Goal: Obtain resource: Obtain resource

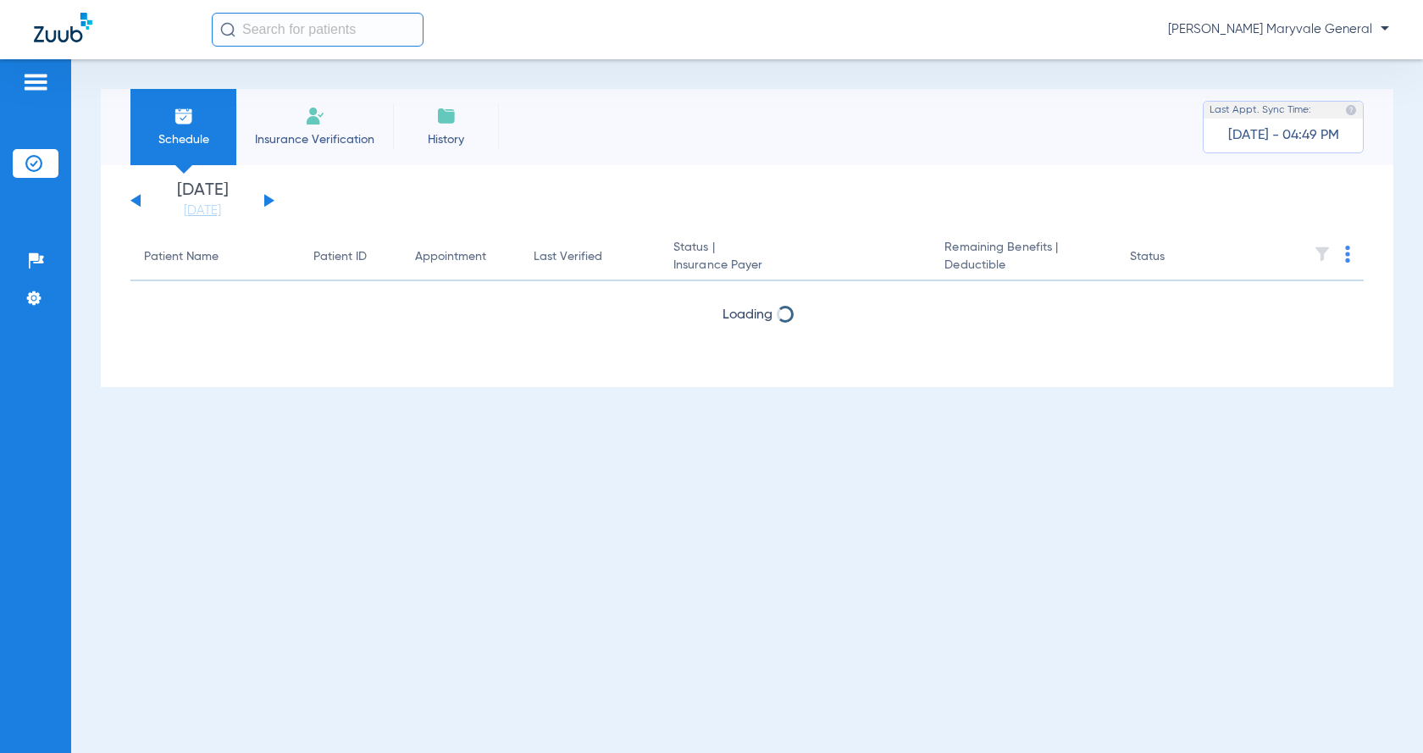
click at [324, 127] on li "Insurance Verification" at bounding box center [314, 127] width 157 height 76
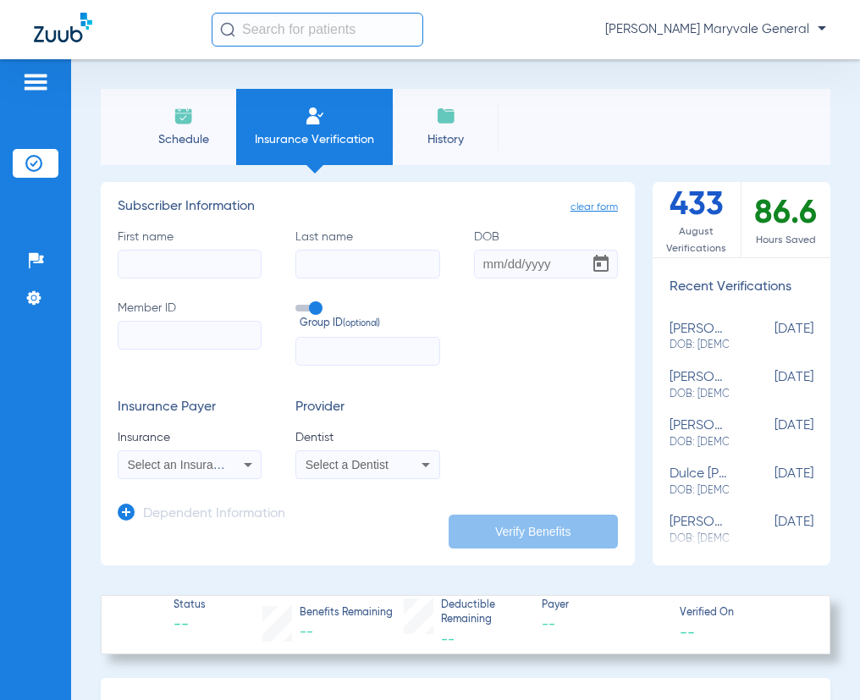
click at [198, 274] on input "First name" at bounding box center [190, 264] width 144 height 29
type input "[PERSON_NAME]"
click at [347, 270] on input "Last name" at bounding box center [368, 264] width 144 height 29
type input "[PERSON_NAME]"
click at [474, 265] on input "DOB" at bounding box center [546, 264] width 144 height 29
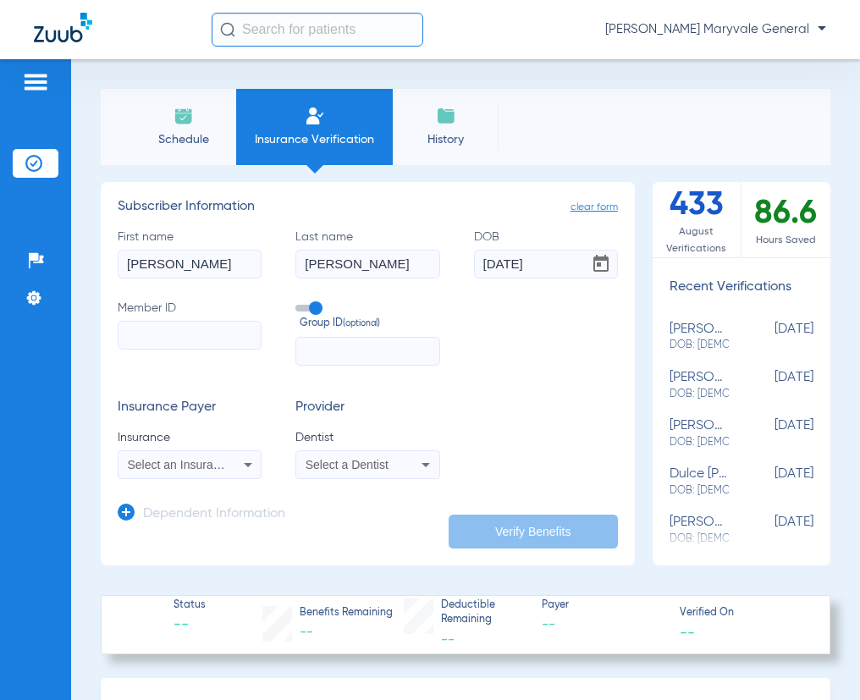
type input "[DATE]"
click at [231, 324] on input "Member ID" at bounding box center [190, 335] width 144 height 29
type input "08026612363"
click at [349, 359] on input "text" at bounding box center [368, 351] width 144 height 29
click at [252, 461] on icon at bounding box center [248, 465] width 20 height 20
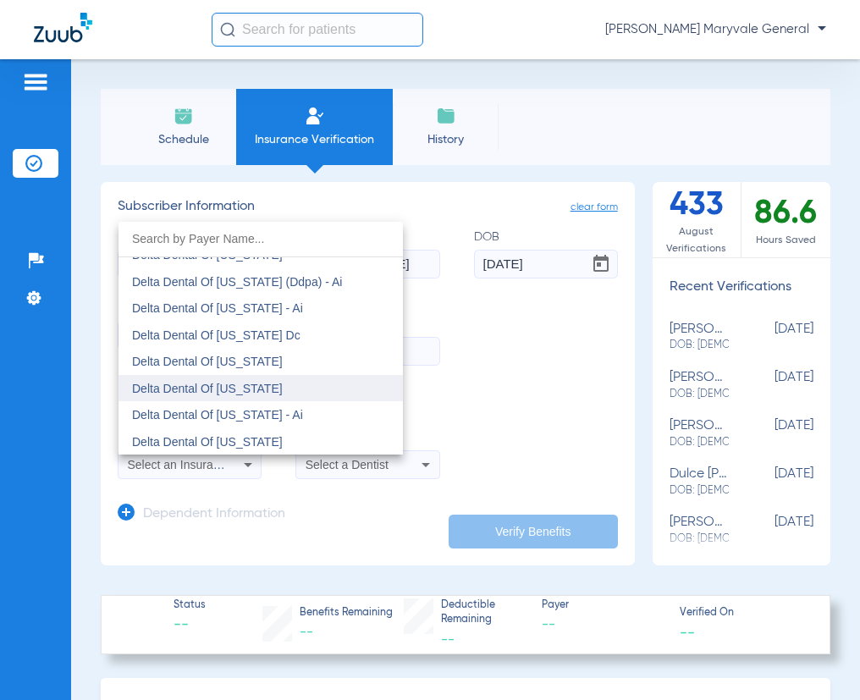
scroll to position [4630, 0]
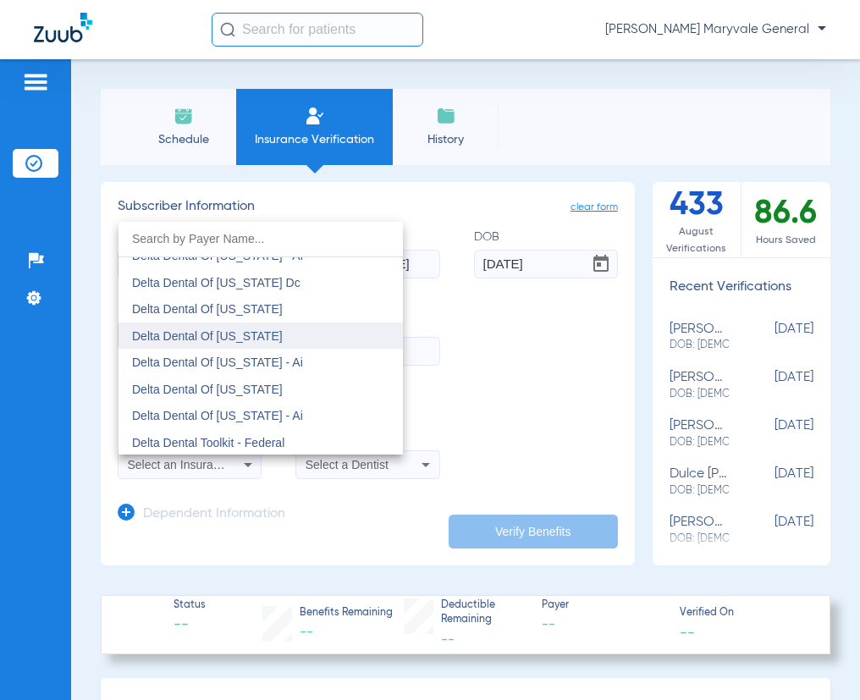
click at [263, 341] on span "Delta Dental Of [US_STATE]" at bounding box center [207, 336] width 151 height 14
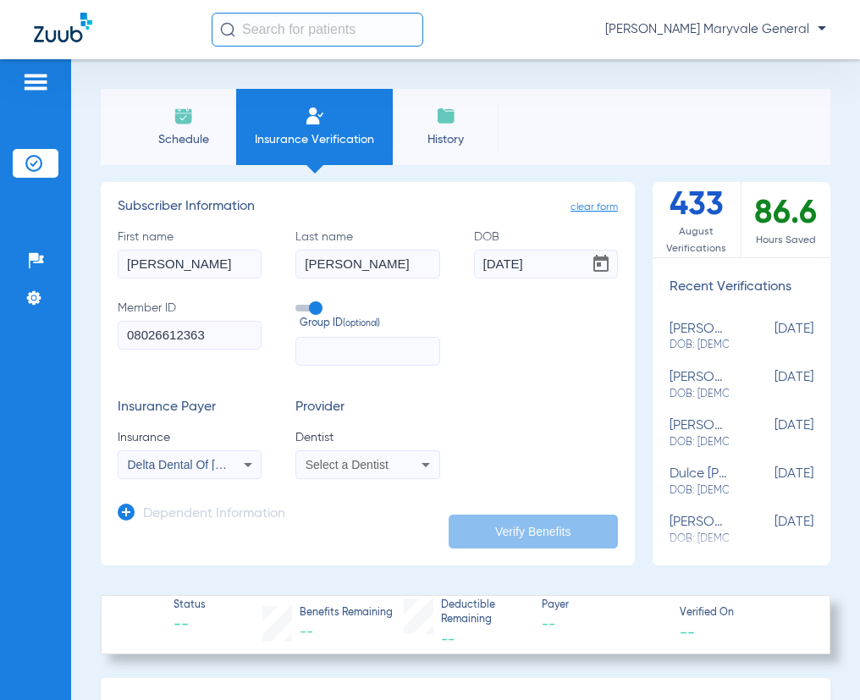
click at [324, 354] on input "text" at bounding box center [368, 351] width 144 height 29
click at [241, 467] on icon at bounding box center [248, 465] width 20 height 20
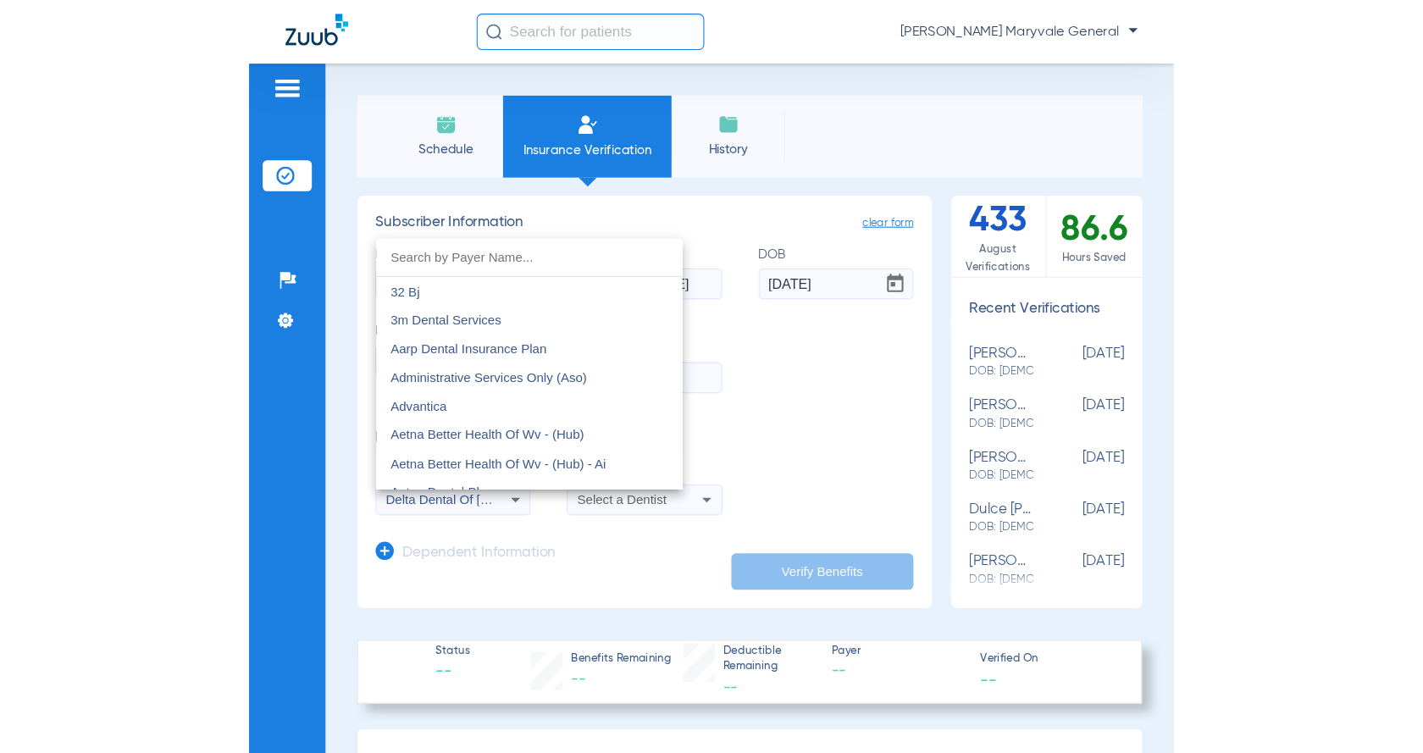
scroll to position [4525, 0]
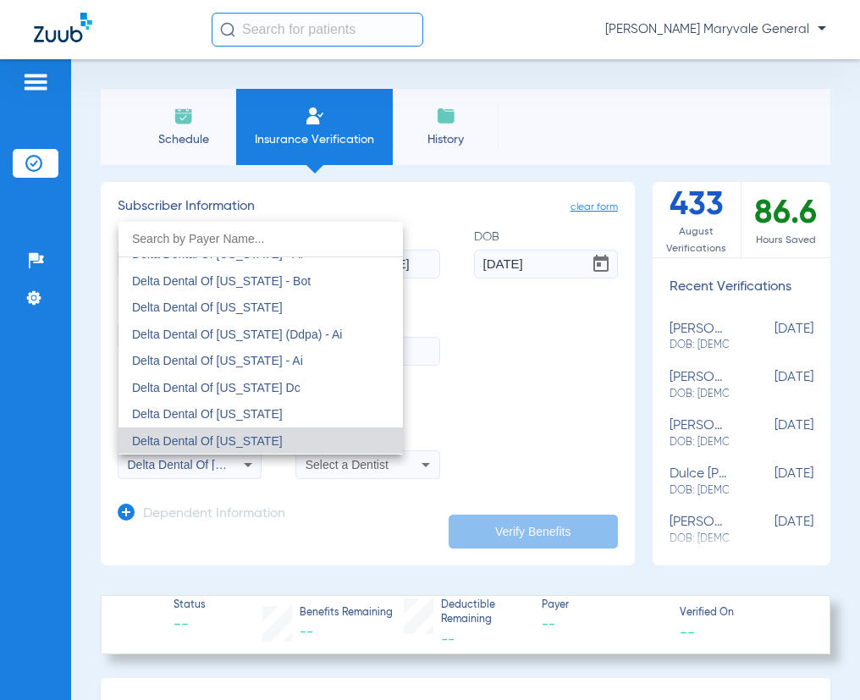
click at [305, 30] on div at bounding box center [430, 350] width 860 height 700
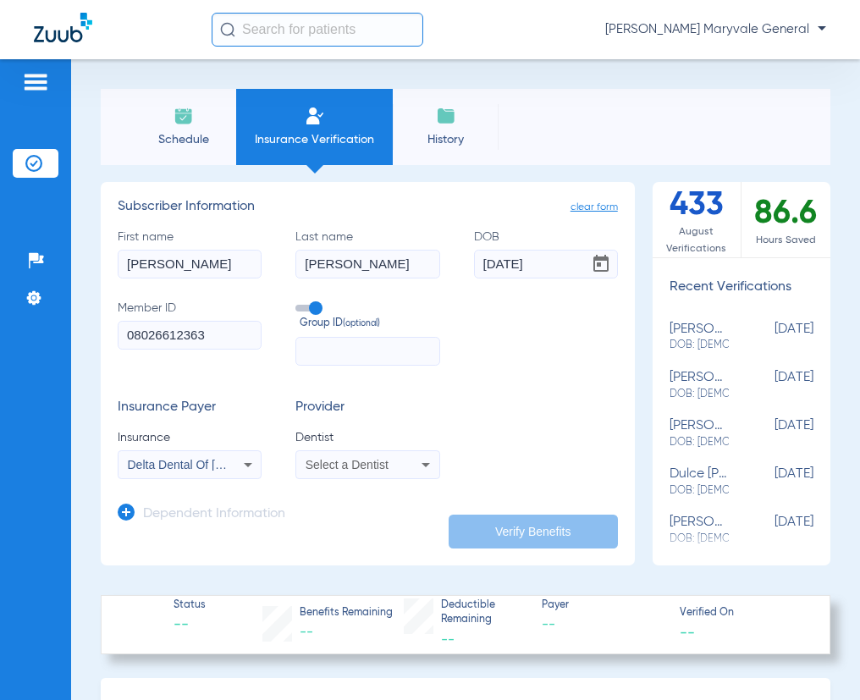
click at [306, 30] on input "text" at bounding box center [318, 30] width 212 height 34
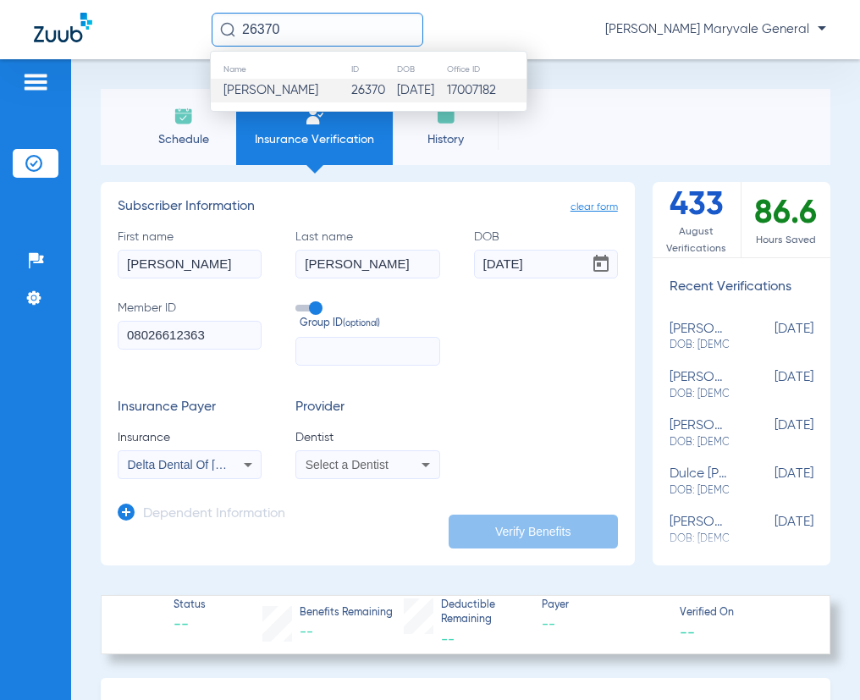
type input "26370"
click at [352, 89] on td "26370" at bounding box center [374, 91] width 46 height 24
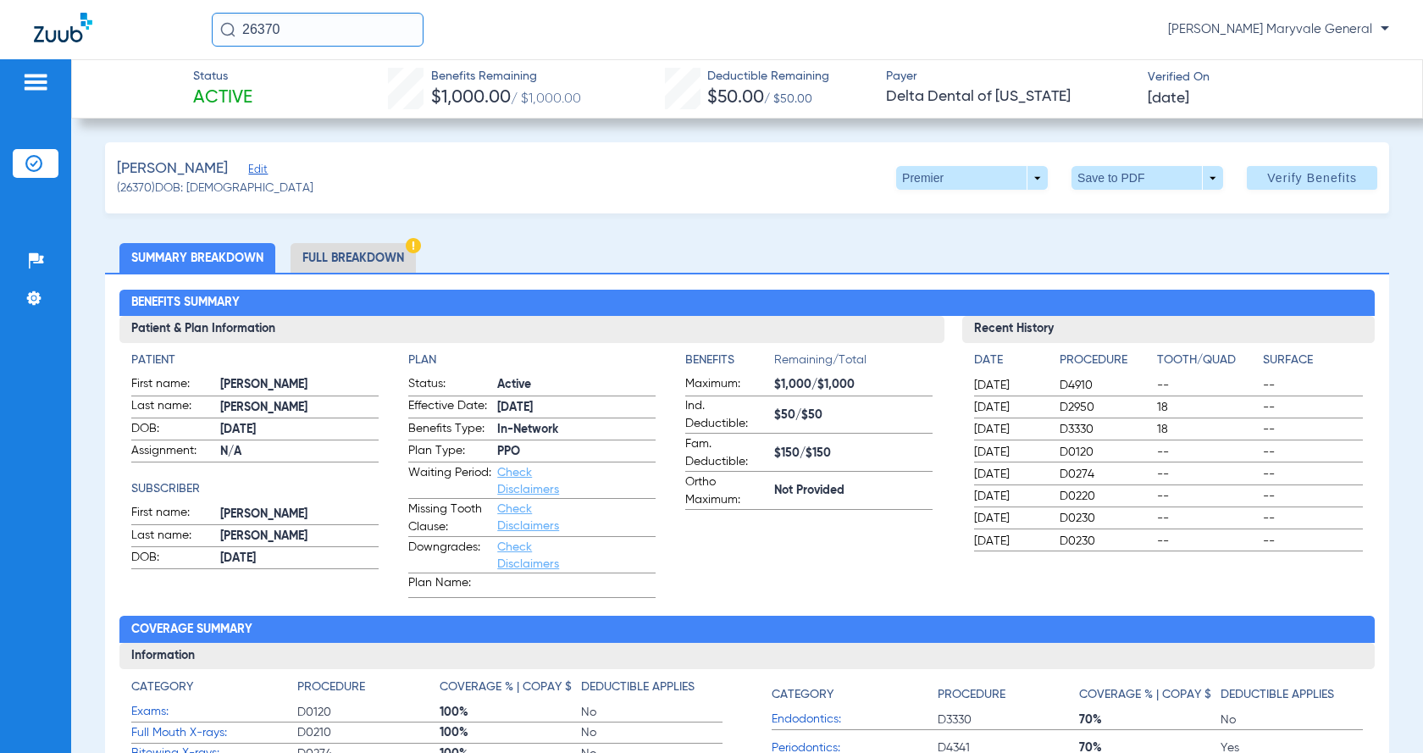
click at [386, 262] on li "Full Breakdown" at bounding box center [352, 258] width 125 height 30
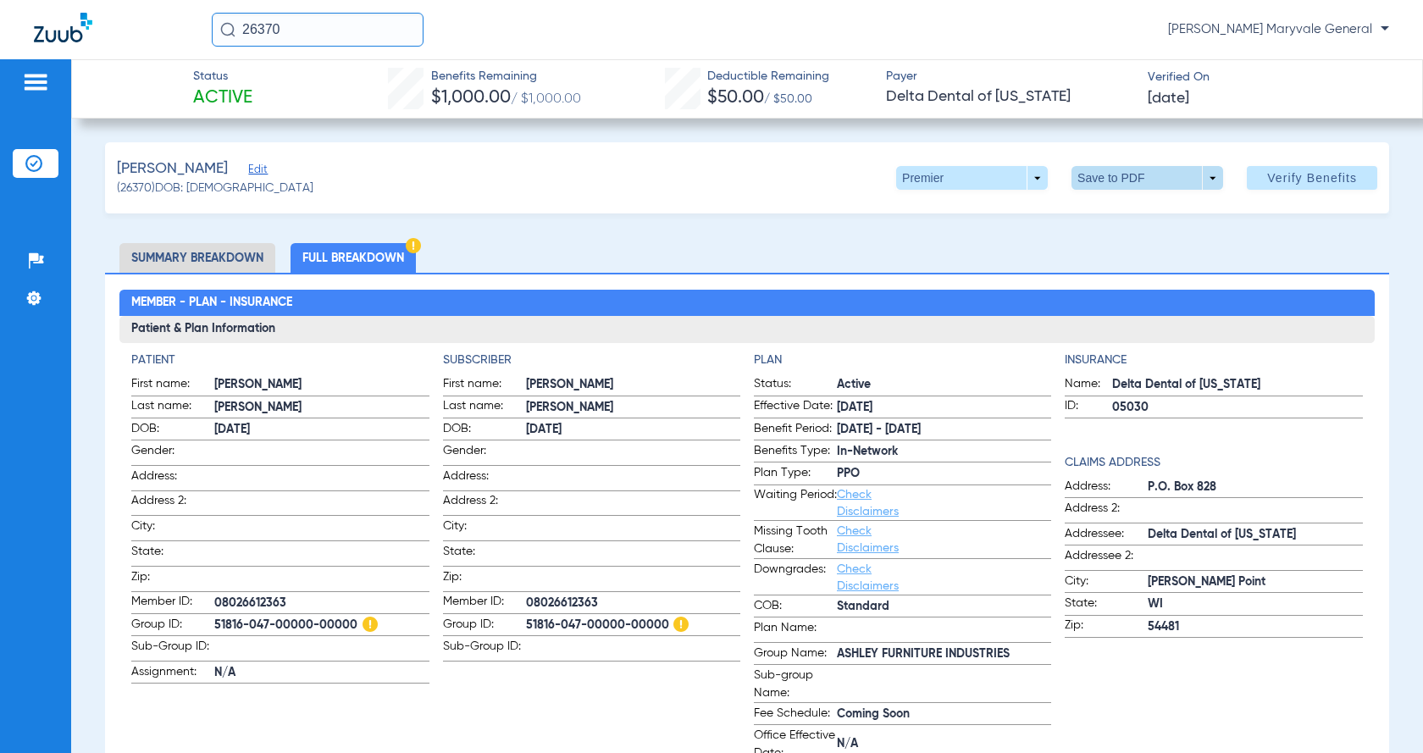
click at [1140, 172] on span at bounding box center [1147, 178] width 41 height 41
click at [1148, 218] on span "Save to PDF" at bounding box center [1140, 212] width 67 height 12
click at [1237, 99] on div "Creating PDF" at bounding box center [1276, 107] width 196 height 17
